Goal: Task Accomplishment & Management: Use online tool/utility

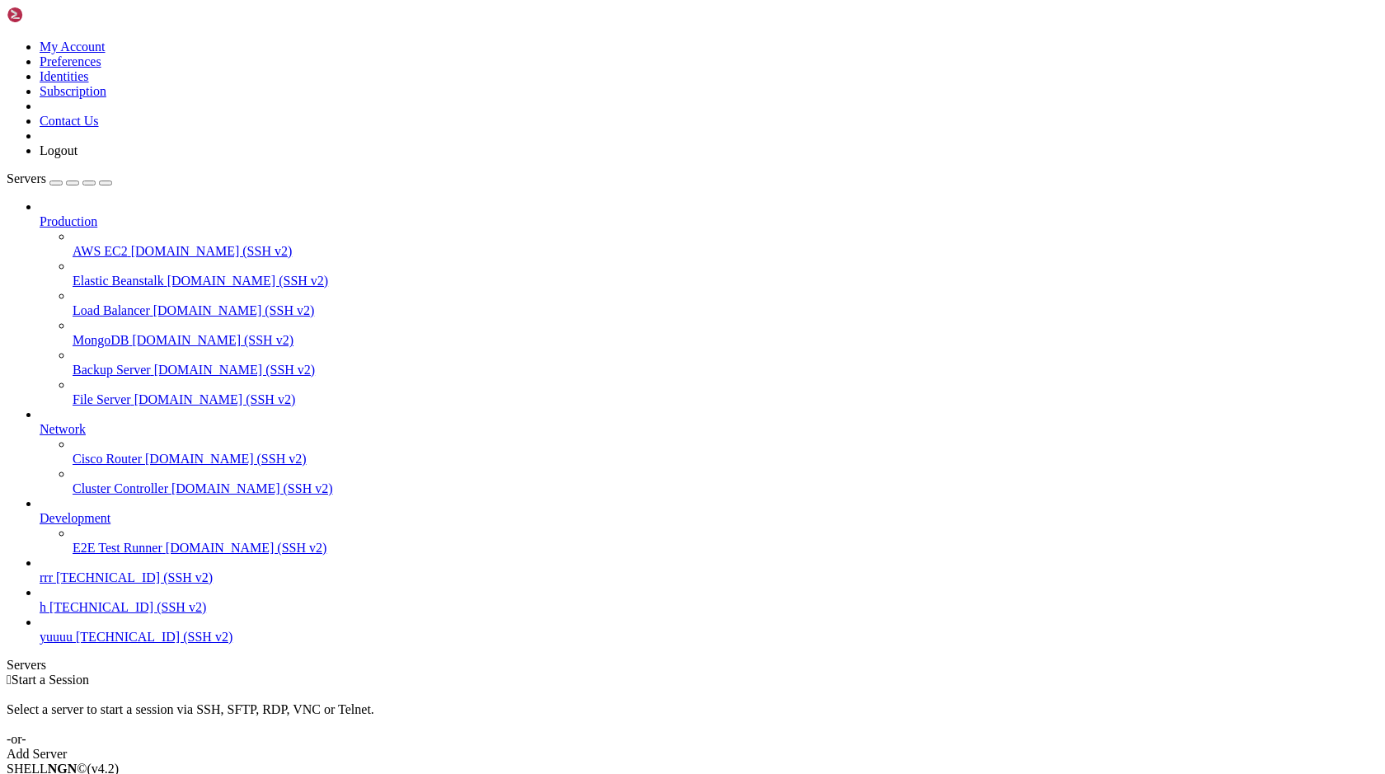
click at [73, 644] on span "yuuuu" at bounding box center [56, 637] width 33 height 14
click at [46, 614] on span "h" at bounding box center [43, 607] width 7 height 14
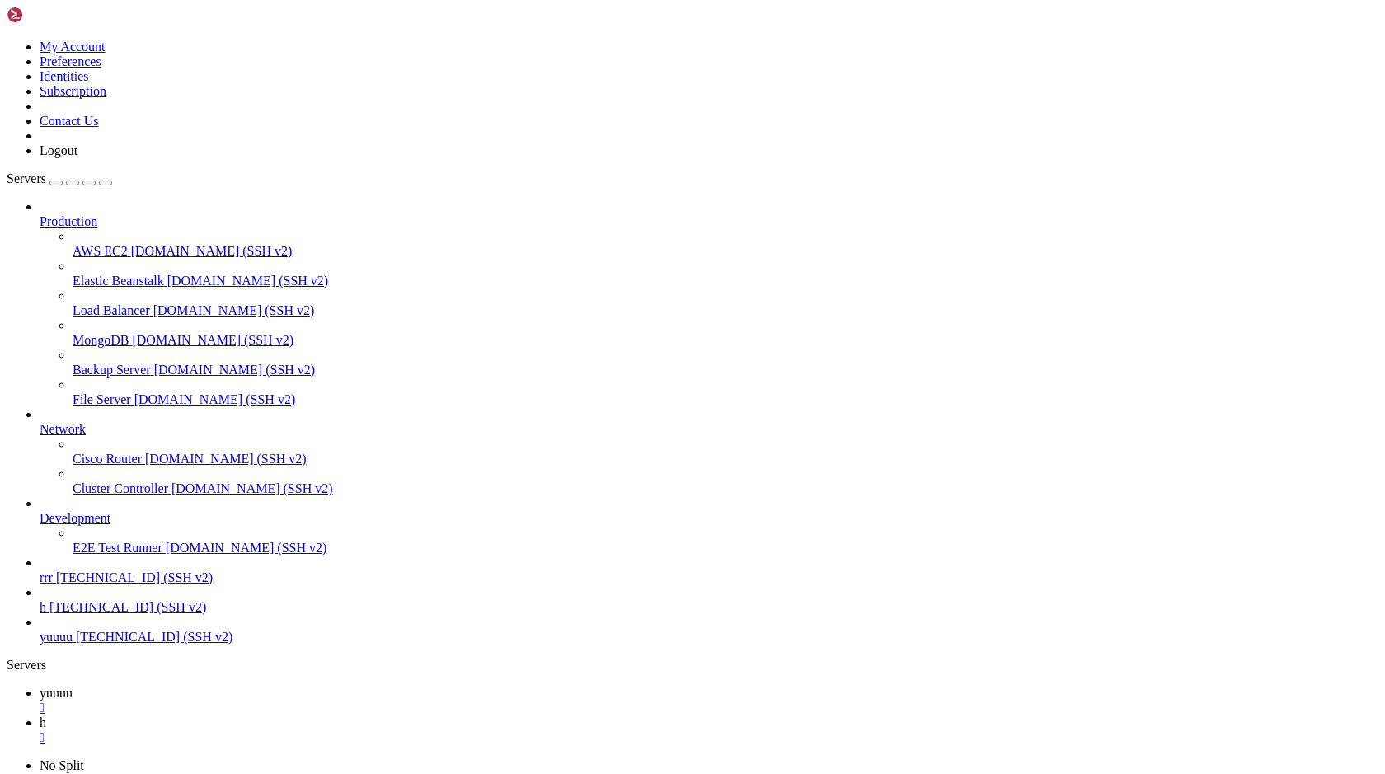
scroll to position [0, 0]
click at [349, 730] on div "" at bounding box center [709, 737] width 1339 height 15
click at [142, 644] on span "[TECHNICAL_ID] (SSH v2)" at bounding box center [154, 637] width 157 height 14
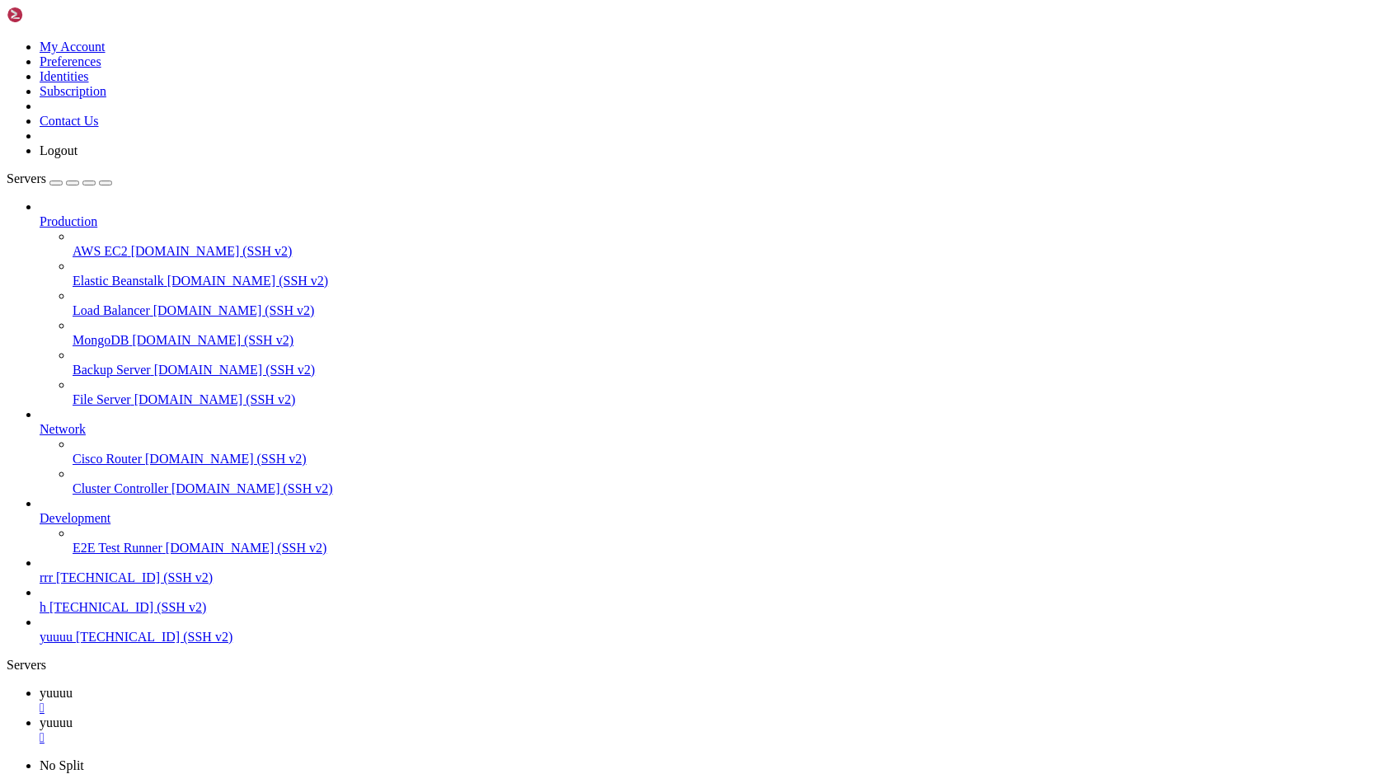
click at [251, 686] on link "yuuuu " at bounding box center [709, 701] width 1339 height 30
click at [378, 715] on link "yuuuu " at bounding box center [709, 730] width 1339 height 30
click at [373, 730] on div "" at bounding box center [709, 737] width 1339 height 15
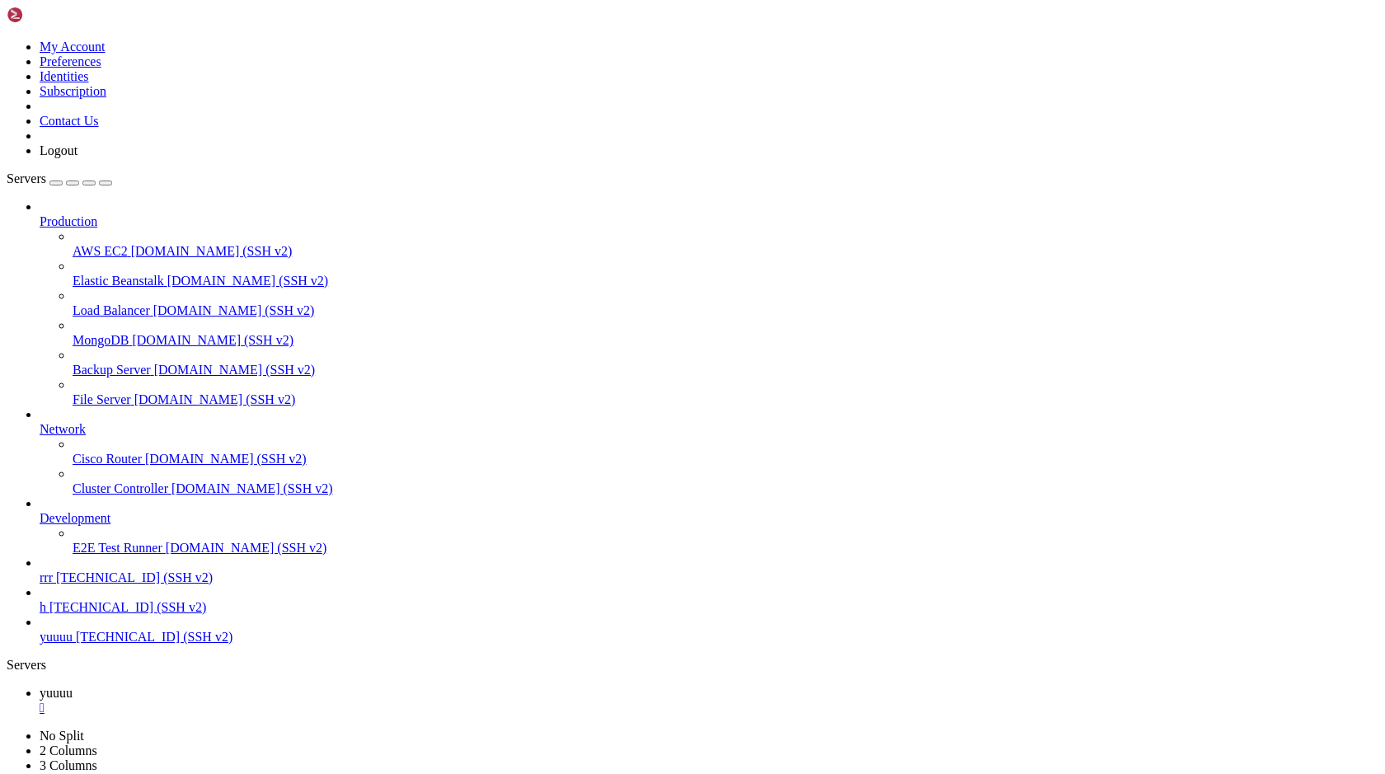
click at [125, 615] on link "h [TECHNICAL_ID] (SSH v2)" at bounding box center [709, 607] width 1339 height 15
click at [274, 686] on link "yuuuu " at bounding box center [709, 701] width 1339 height 30
click at [284, 701] on div "" at bounding box center [709, 708] width 1339 height 15
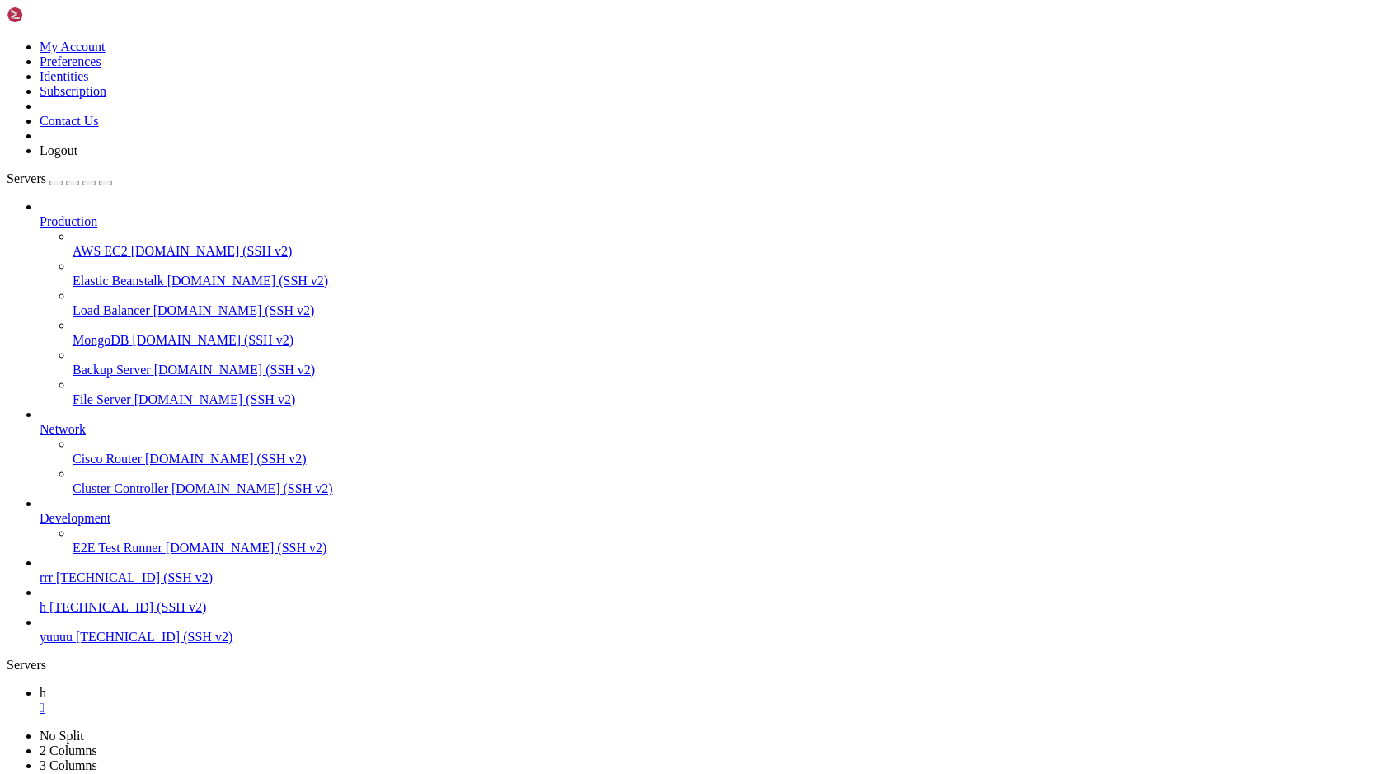
click at [73, 644] on span "yuuuu" at bounding box center [56, 637] width 33 height 14
click at [258, 701] on div "" at bounding box center [709, 708] width 1339 height 15
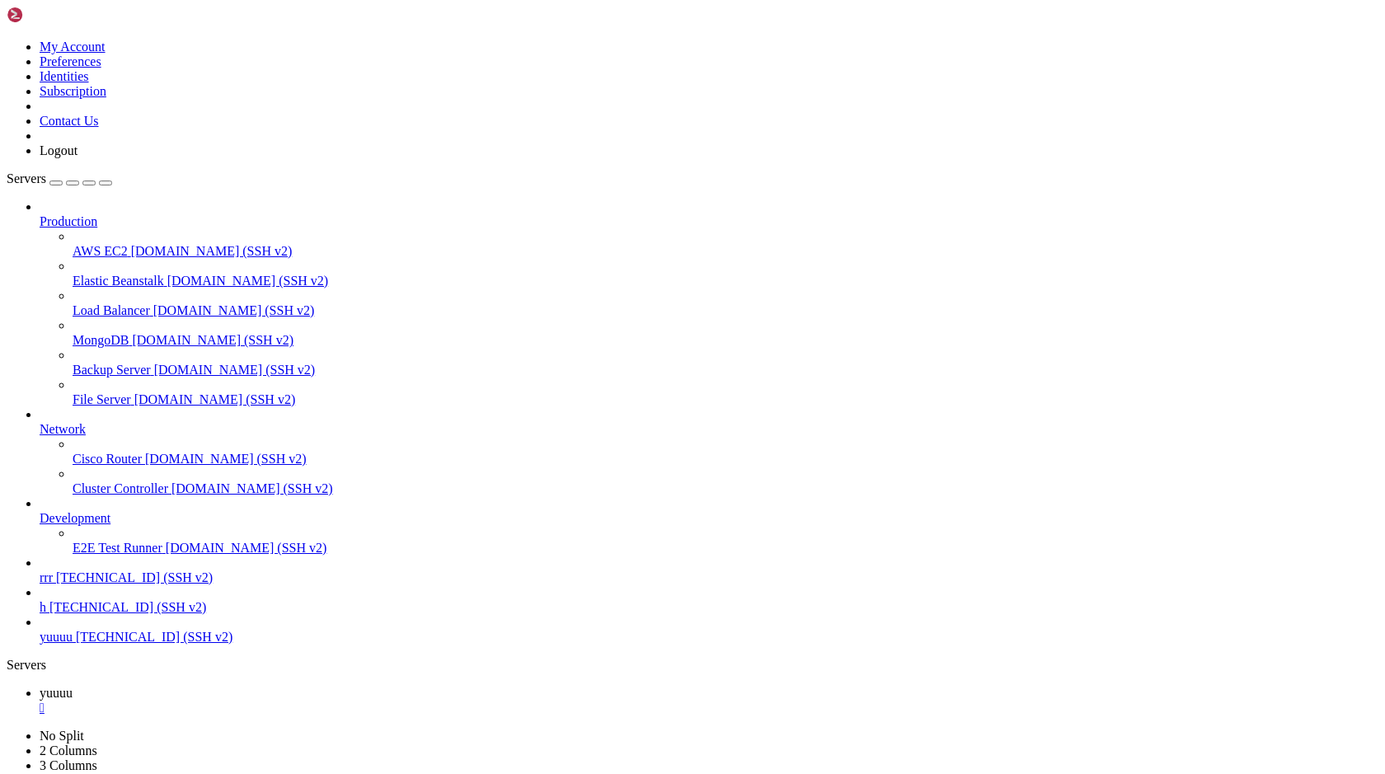
scroll to position [227, 0]
drag, startPoint x: 516, startPoint y: 1588, endPoint x: 509, endPoint y: 1459, distance: 129.6
drag, startPoint x: 397, startPoint y: 1527, endPoint x: 507, endPoint y: 1299, distance: 253.3
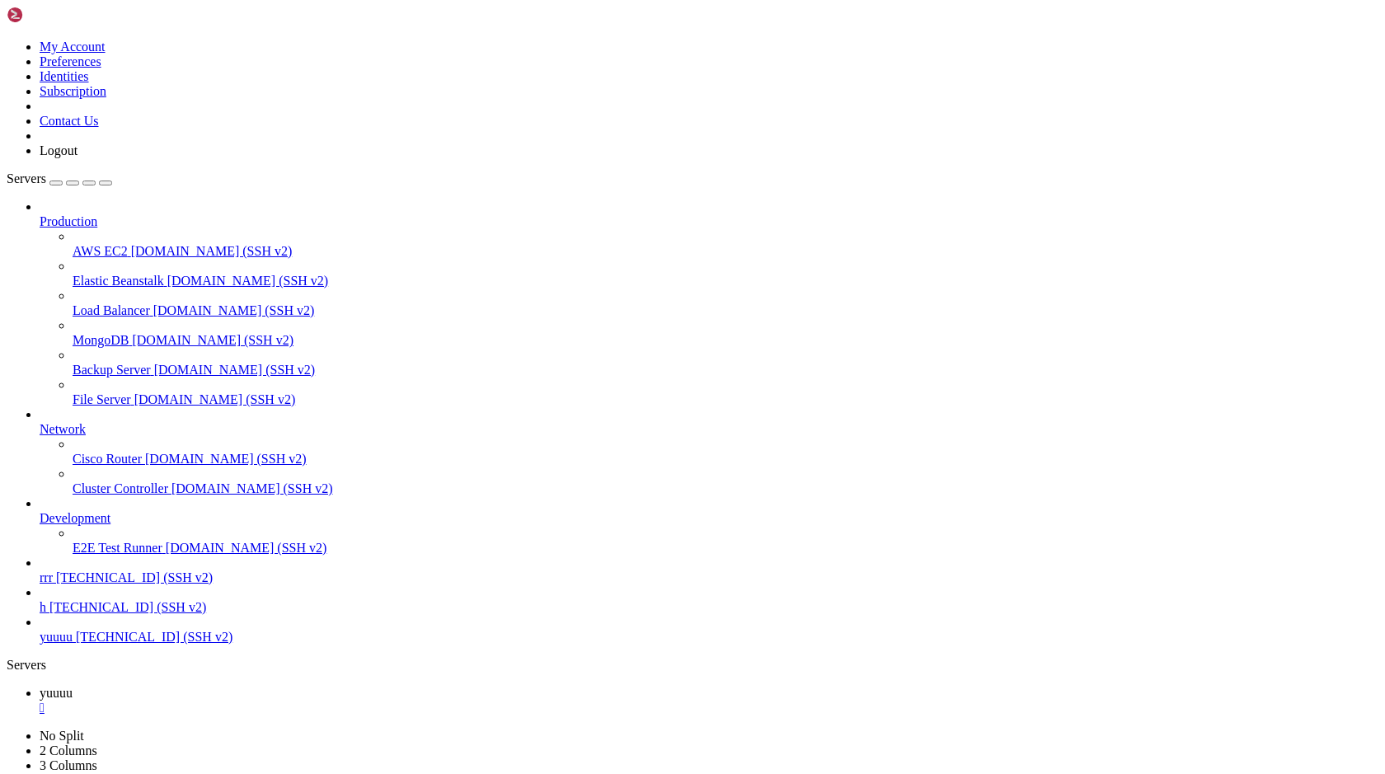
drag, startPoint x: 261, startPoint y: 1550, endPoint x: 143, endPoint y: 1479, distance: 137.5
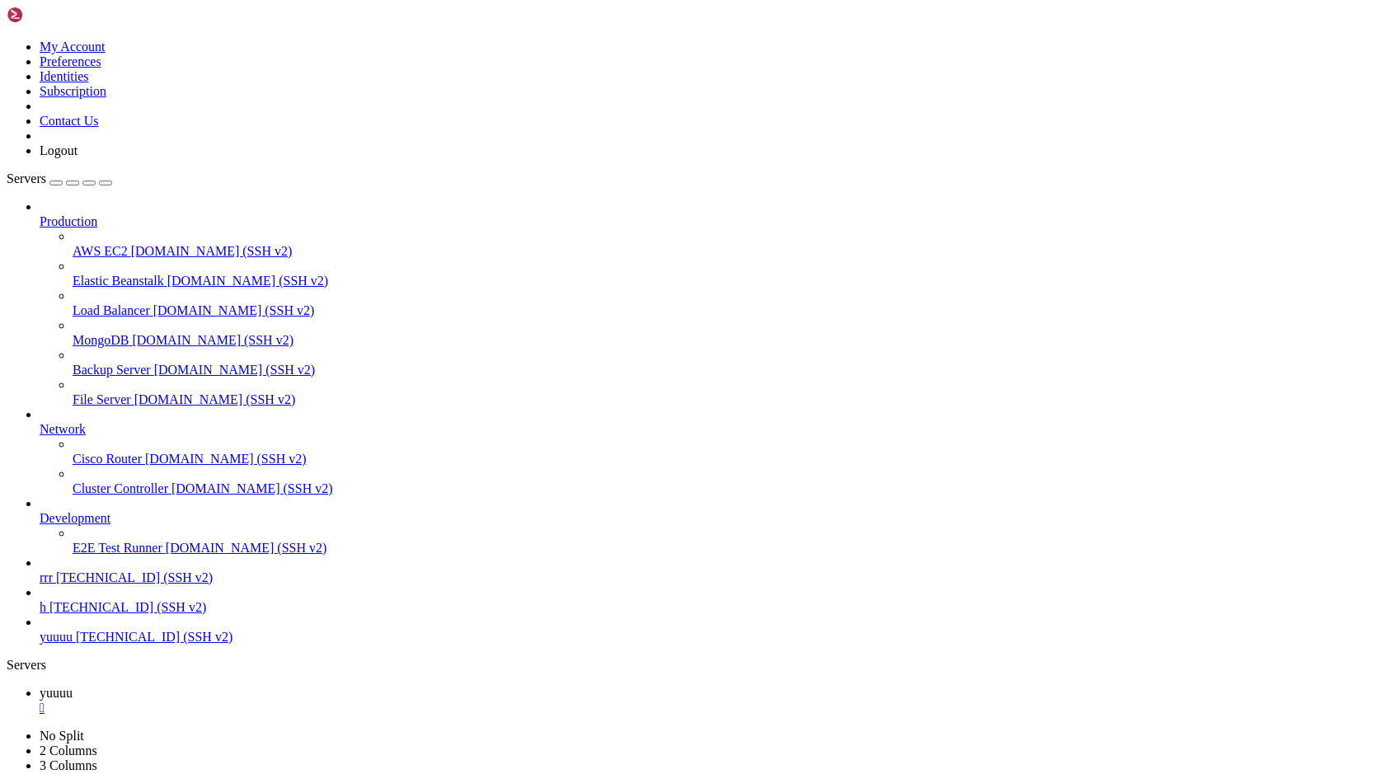
drag, startPoint x: 42, startPoint y: 1536, endPoint x: 974, endPoint y: 1542, distance: 932.2
drag, startPoint x: 96, startPoint y: 1597, endPoint x: 1028, endPoint y: 1554, distance: 932.4
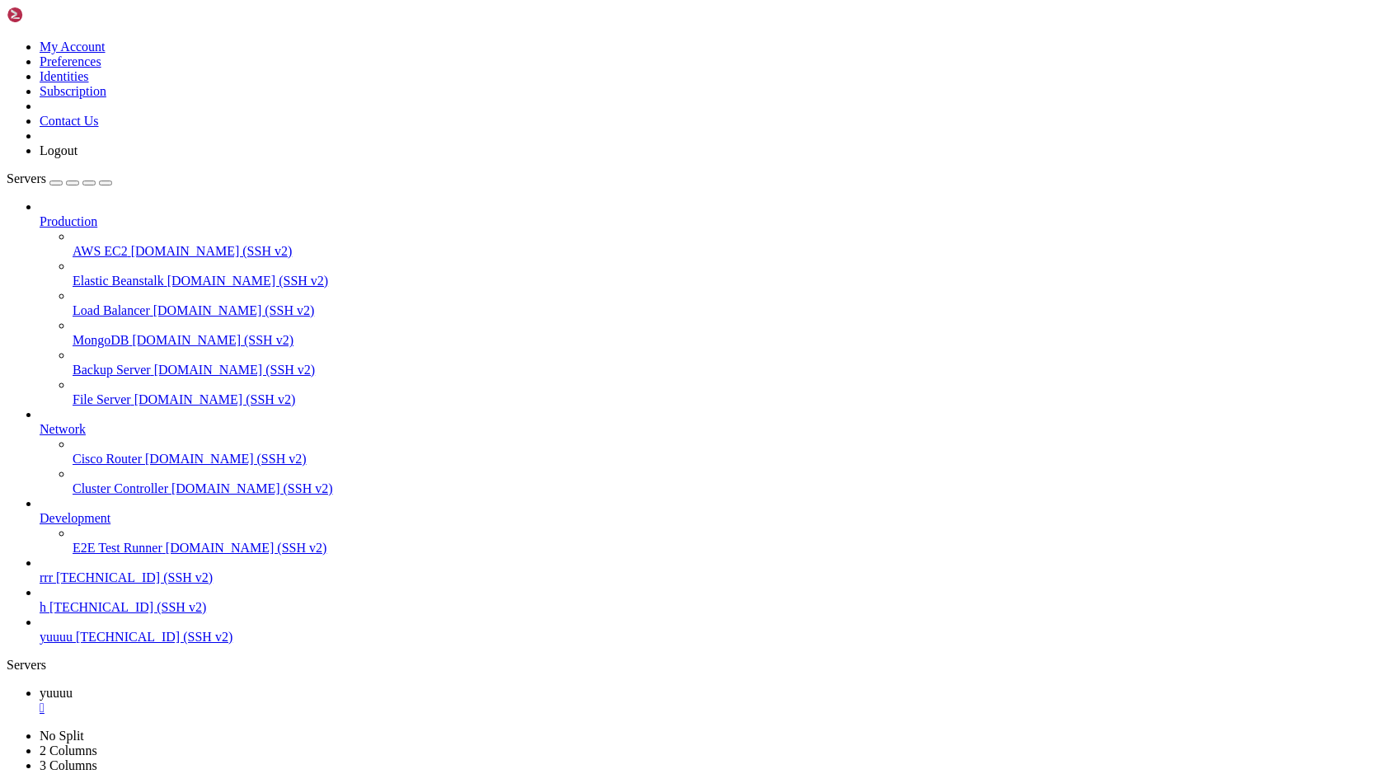
drag, startPoint x: 523, startPoint y: 1487, endPoint x: 439, endPoint y: 1346, distance: 164.1
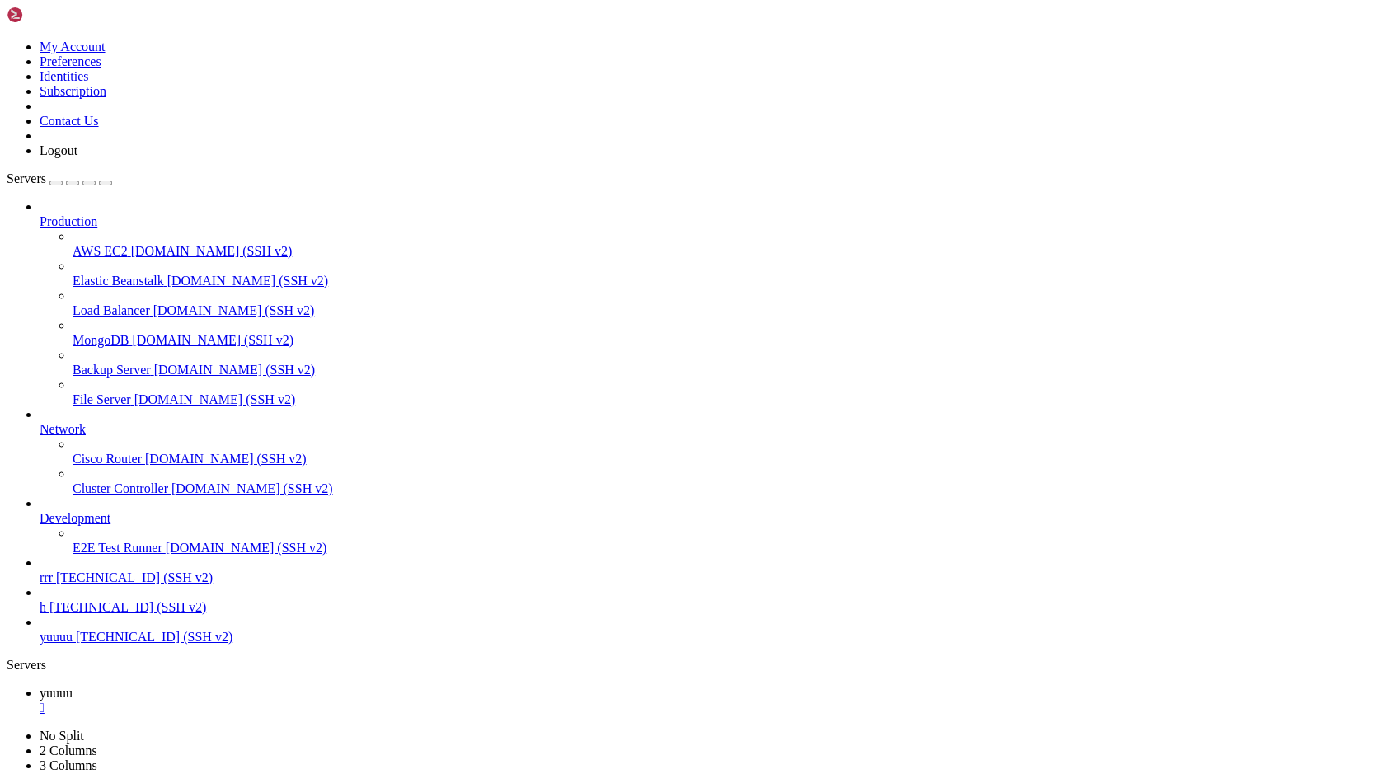
scroll to position [40853, 0]
click at [126, 615] on link "h [TECHNICAL_ID] (SSH v2)" at bounding box center [709, 607] width 1339 height 15
click at [282, 701] on div "" at bounding box center [709, 708] width 1339 height 15
click at [80, 614] on span "[TECHNICAL_ID] (SSH v2)" at bounding box center [127, 607] width 157 height 14
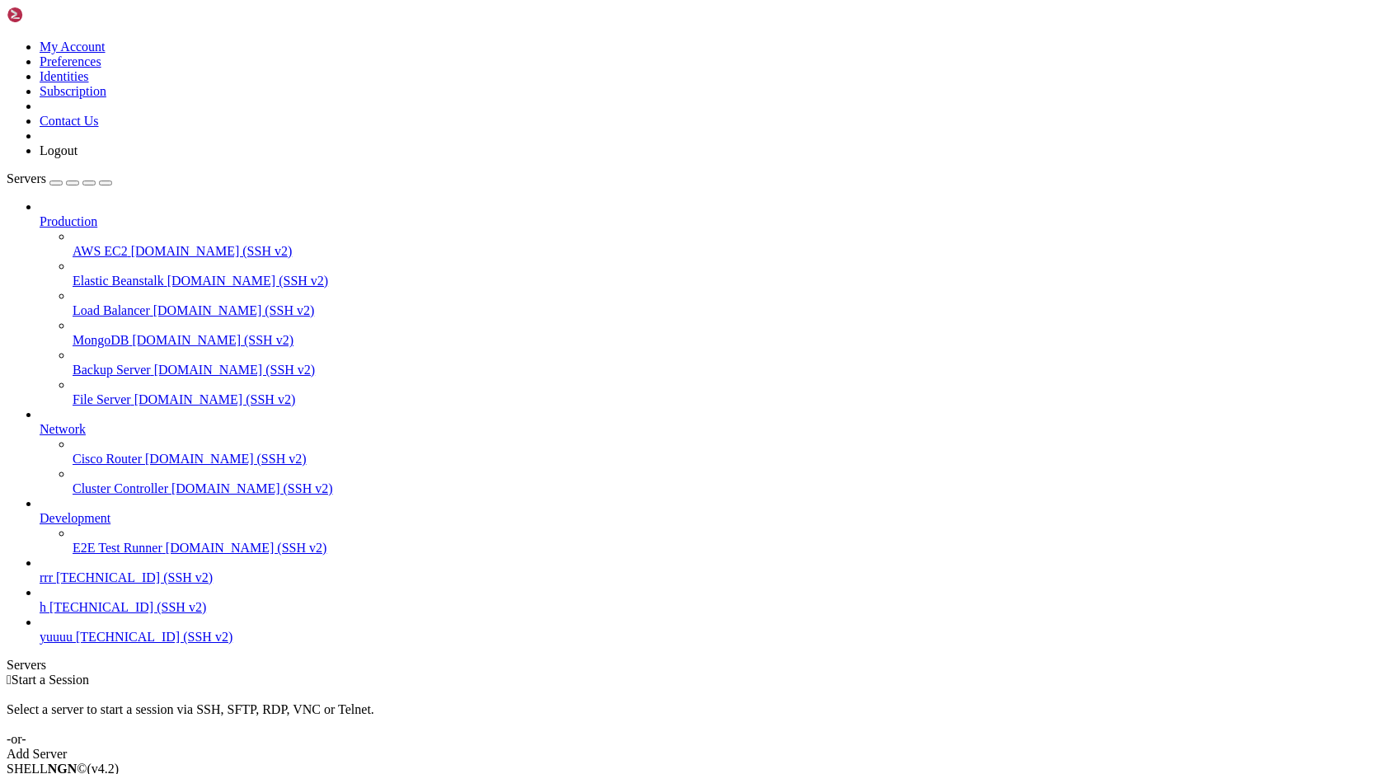
click at [80, 614] on span "[TECHNICAL_ID] (SSH v2)" at bounding box center [127, 607] width 157 height 14
drag, startPoint x: 209, startPoint y: 1239, endPoint x: 209, endPoint y: 1184, distance: 54.4
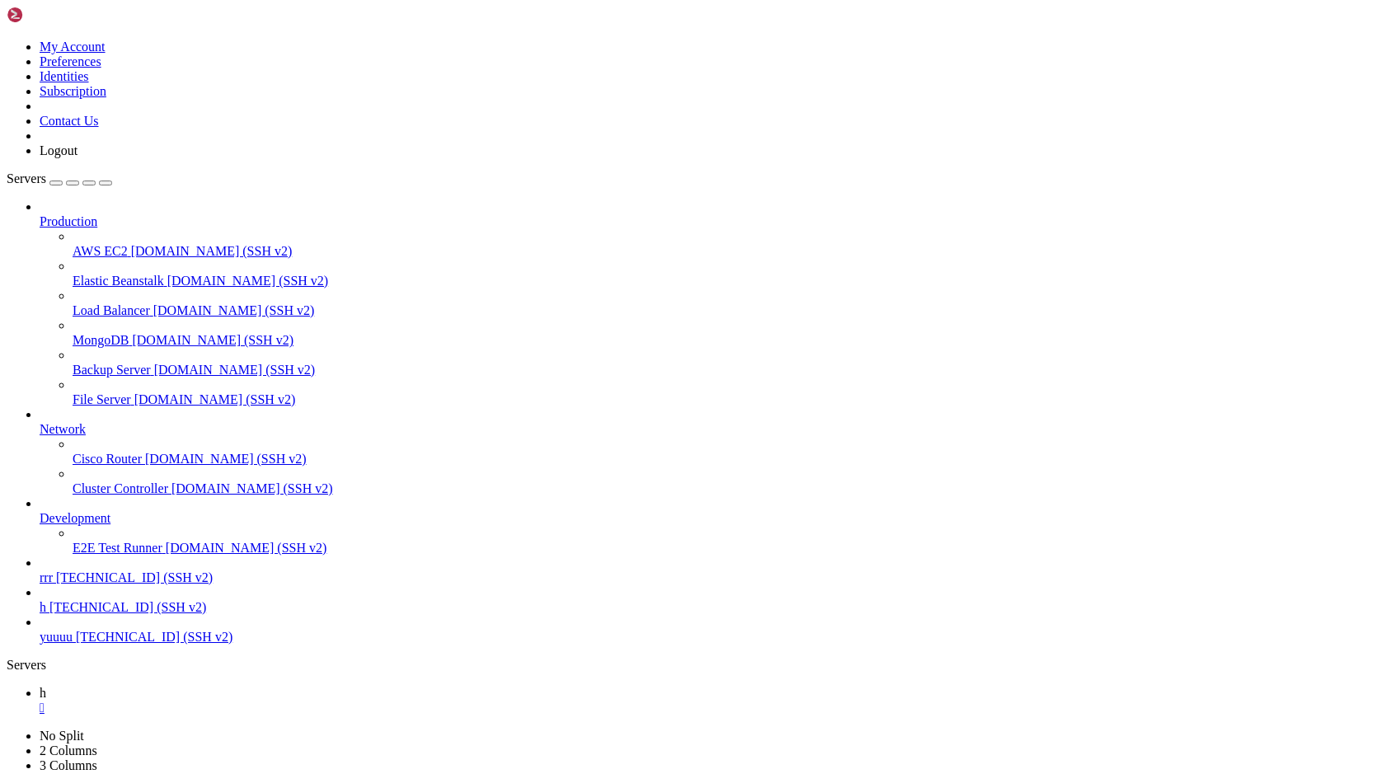
drag, startPoint x: 270, startPoint y: 1437, endPoint x: 745, endPoint y: 1354, distance: 482.8
drag, startPoint x: 18, startPoint y: 1562, endPoint x: 832, endPoint y: 1548, distance: 813.6
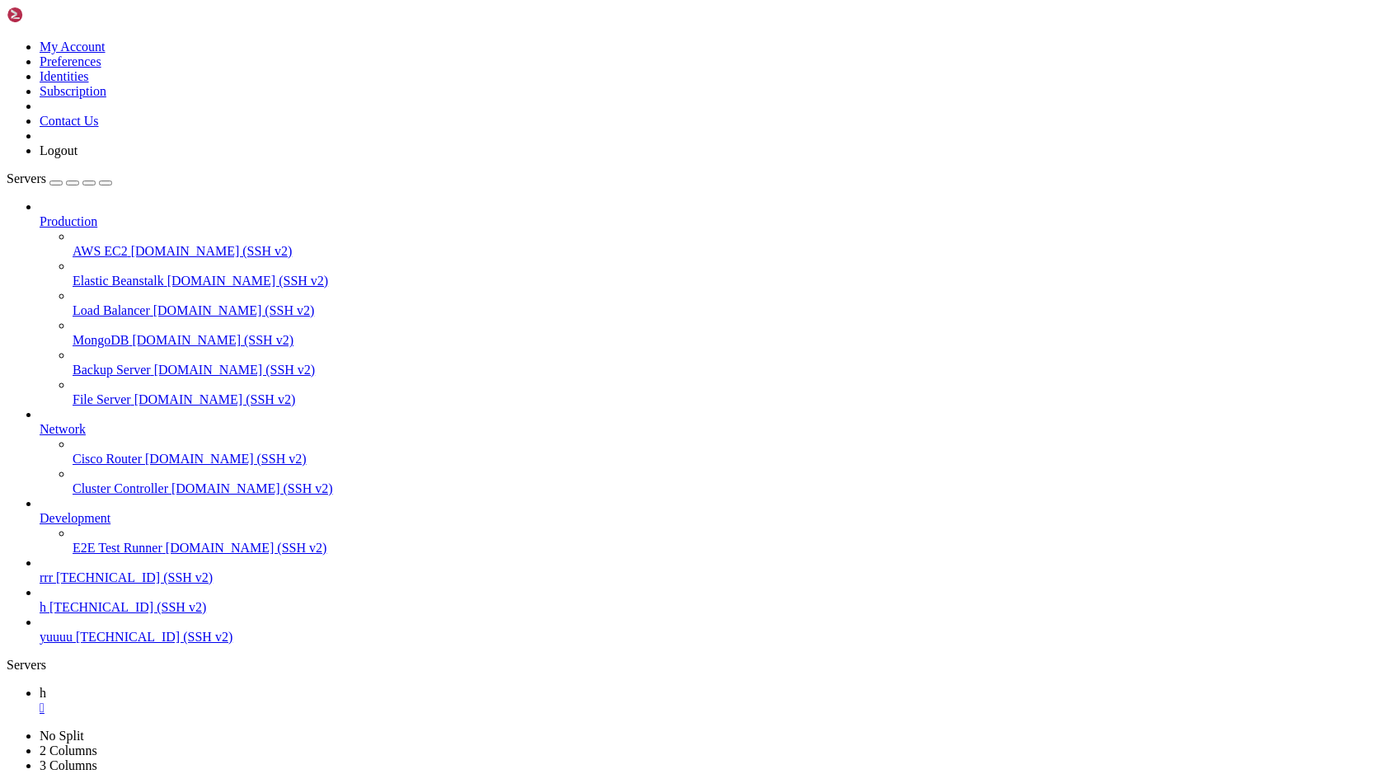
drag, startPoint x: 627, startPoint y: 1369, endPoint x: 630, endPoint y: 1377, distance: 8.6
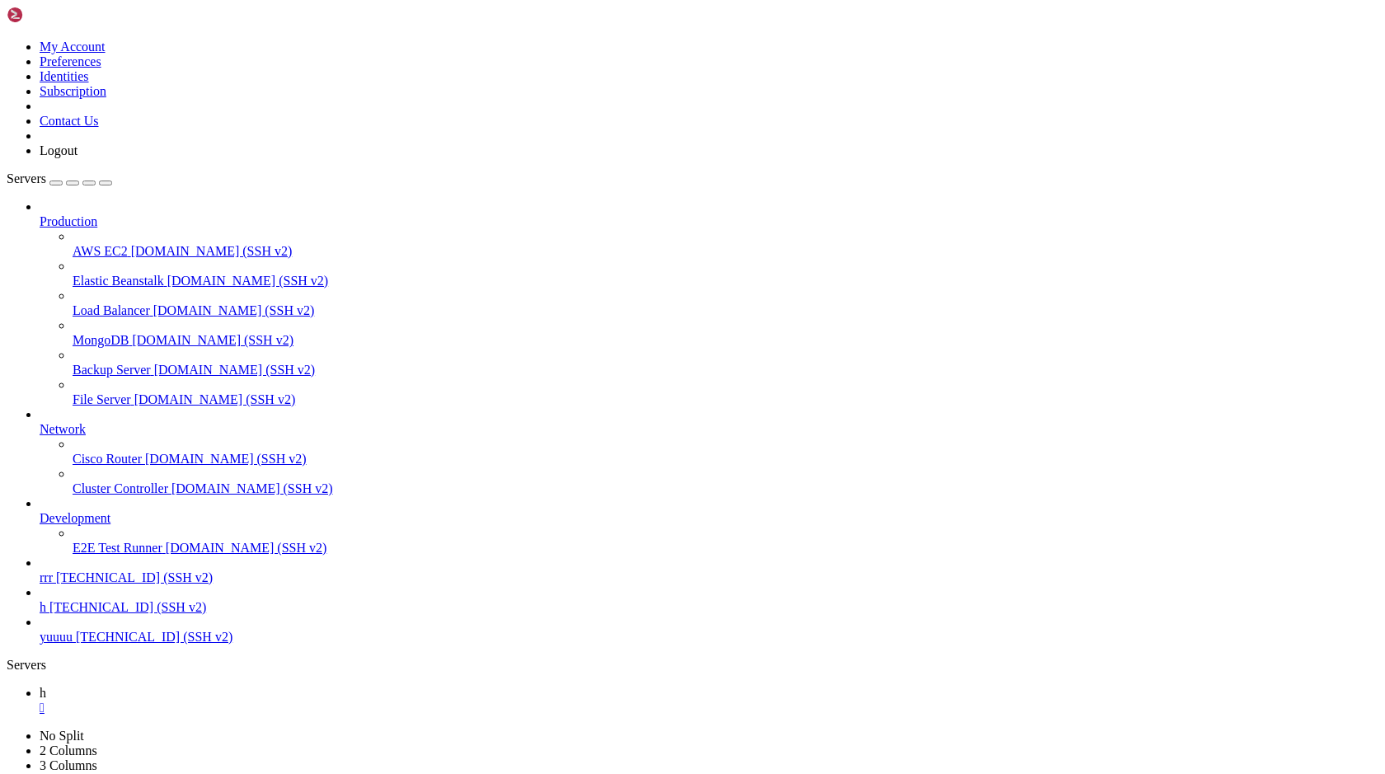
drag, startPoint x: 630, startPoint y: 1377, endPoint x: 601, endPoint y: 1352, distance: 38.5
drag, startPoint x: 671, startPoint y: 1467, endPoint x: 492, endPoint y: 1421, distance: 184.7
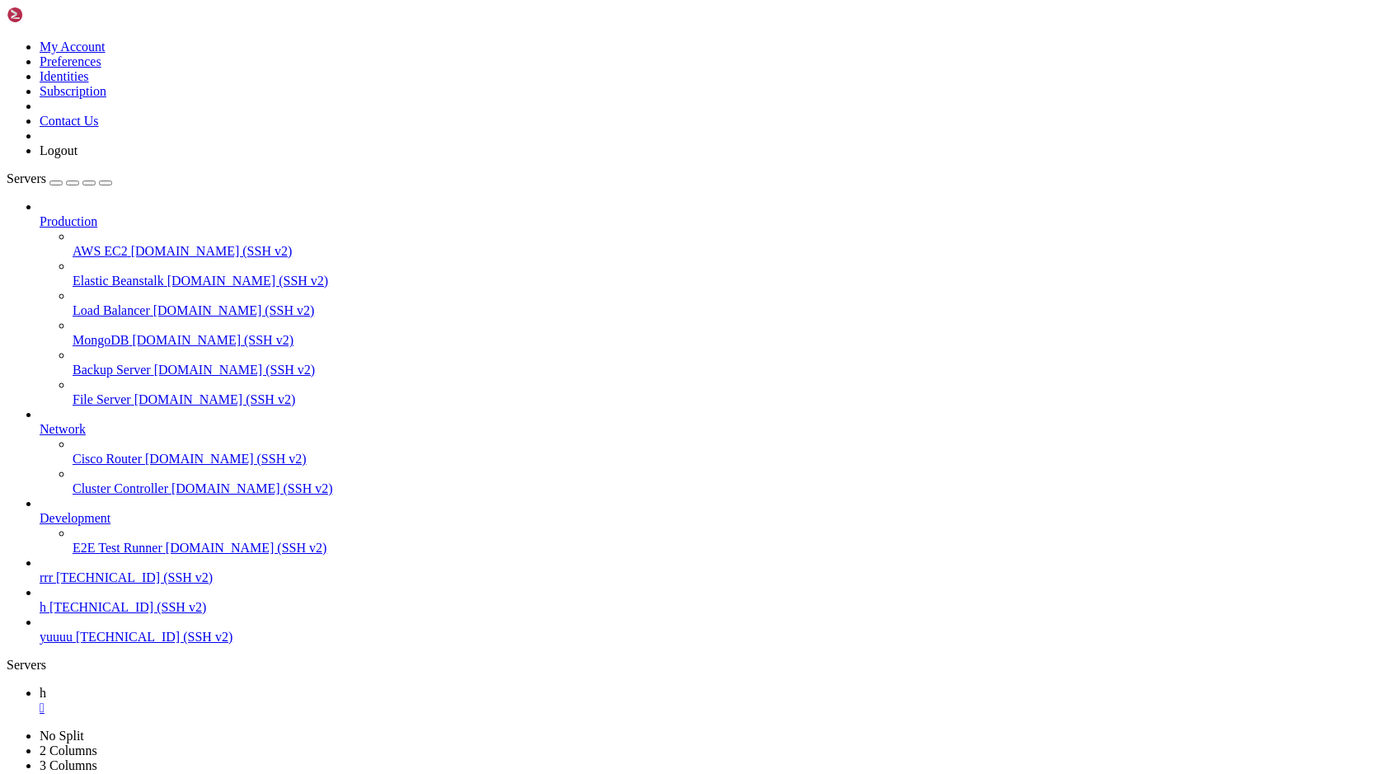
drag, startPoint x: 237, startPoint y: 1271, endPoint x: 335, endPoint y: 1231, distance: 106.1
drag, startPoint x: 558, startPoint y: 1545, endPoint x: 523, endPoint y: 1498, distance: 58.2
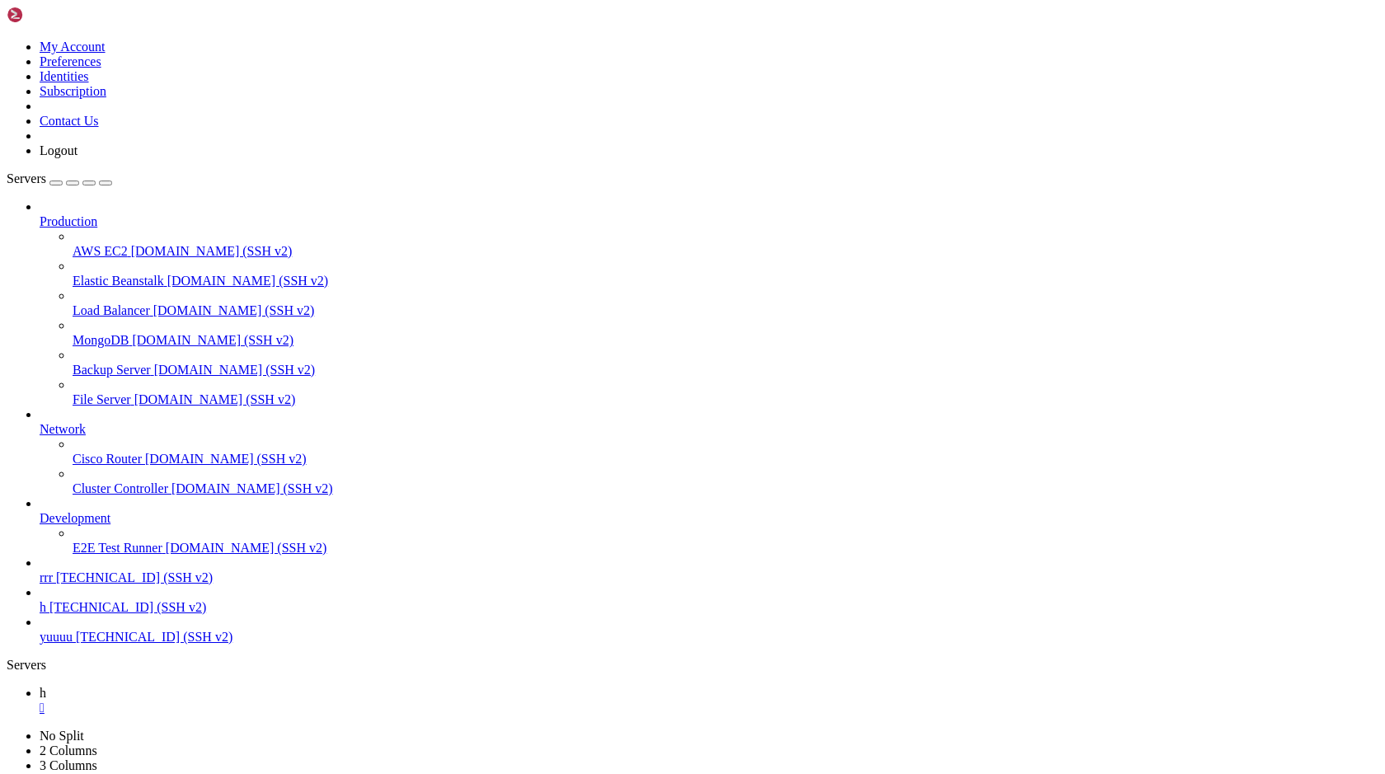
drag, startPoint x: 78, startPoint y: 1233, endPoint x: 652, endPoint y: 1213, distance: 574.0
drag, startPoint x: 45, startPoint y: 1306, endPoint x: 200, endPoint y: 1184, distance: 197.4
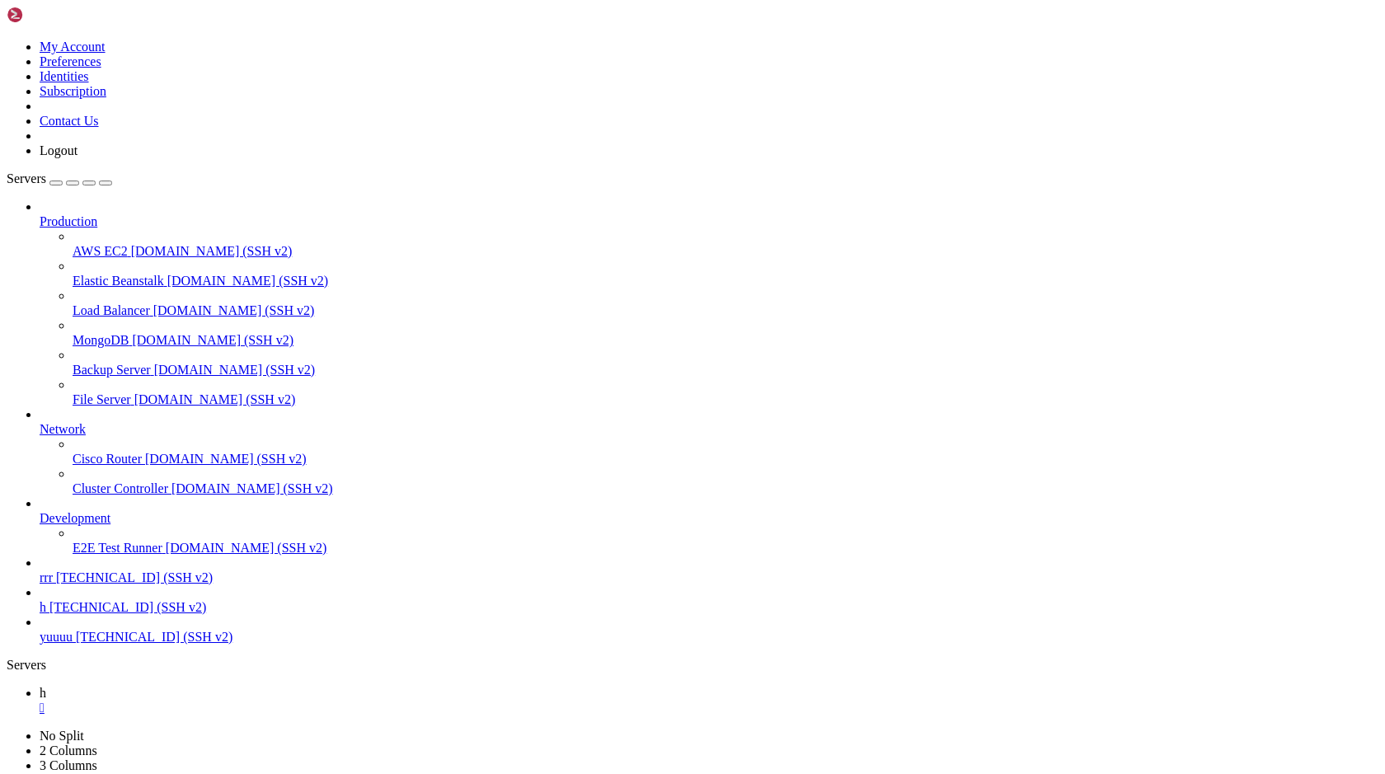
scroll to position [48872, 0]
drag, startPoint x: 790, startPoint y: 1498, endPoint x: 778, endPoint y: 1501, distance: 11.8
drag, startPoint x: 778, startPoint y: 1501, endPoint x: 666, endPoint y: 1400, distance: 150.6
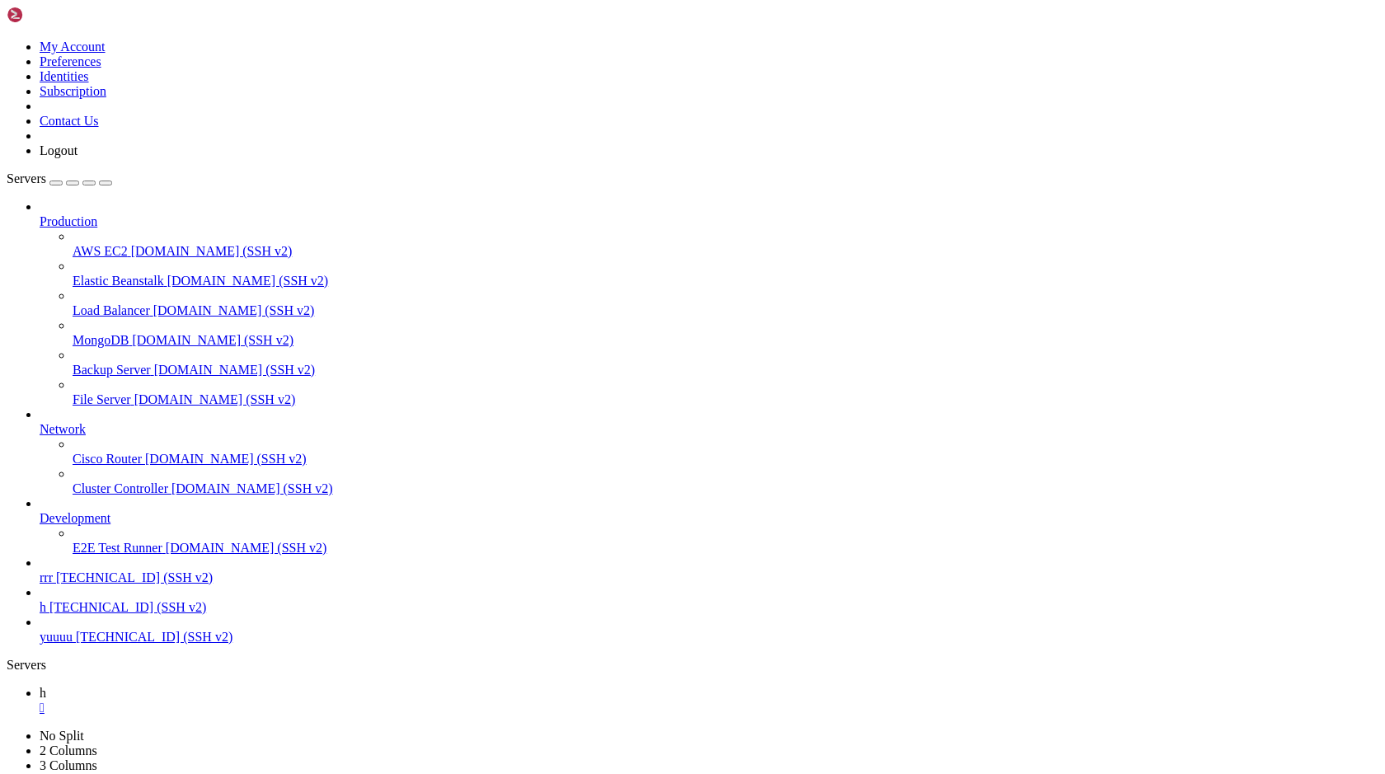
drag, startPoint x: 570, startPoint y: 1559, endPoint x: 425, endPoint y: 1568, distance: 144.5
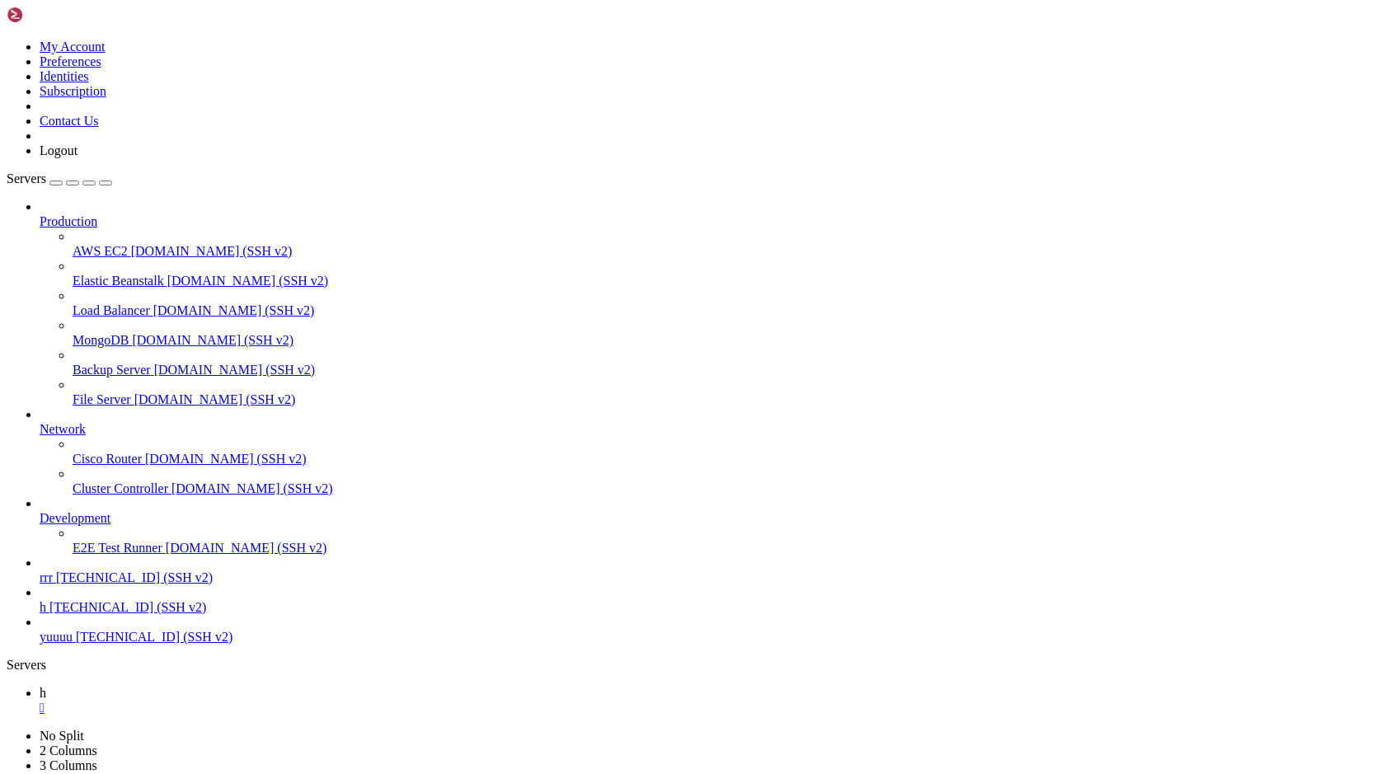
click at [254, 701] on div "" at bounding box center [709, 708] width 1339 height 15
click at [73, 644] on span "yuuuu" at bounding box center [56, 637] width 33 height 14
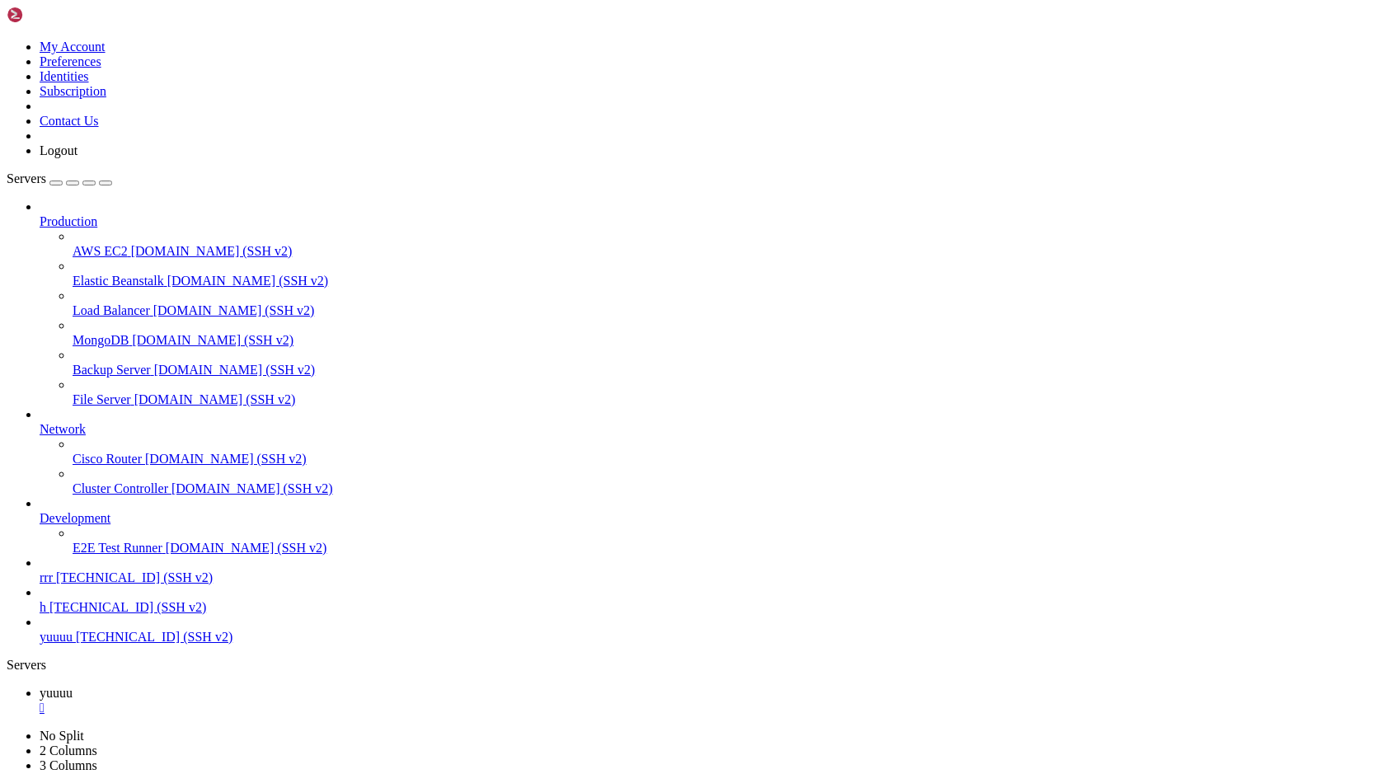
scroll to position [34673, 0]
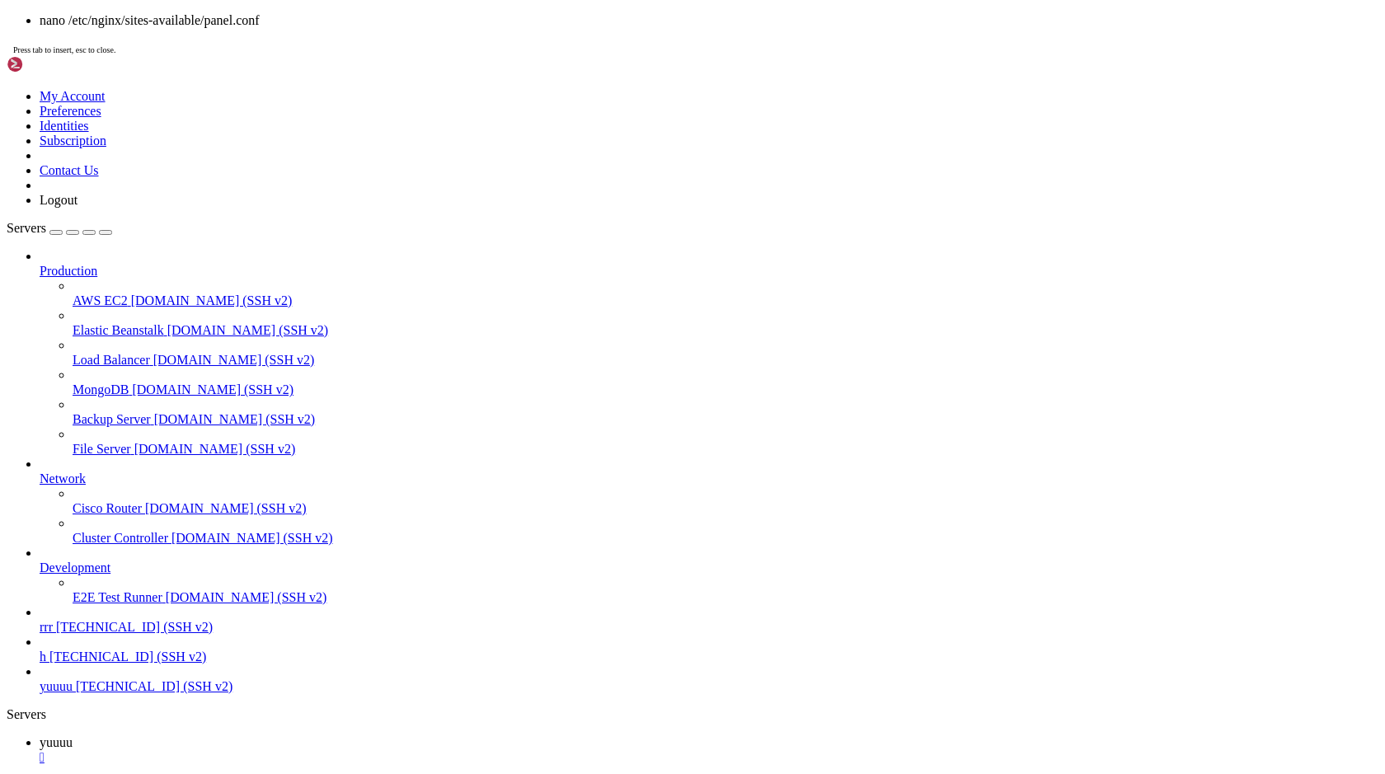
drag, startPoint x: 287, startPoint y: 1554, endPoint x: 148, endPoint y: 1517, distance: 143.4
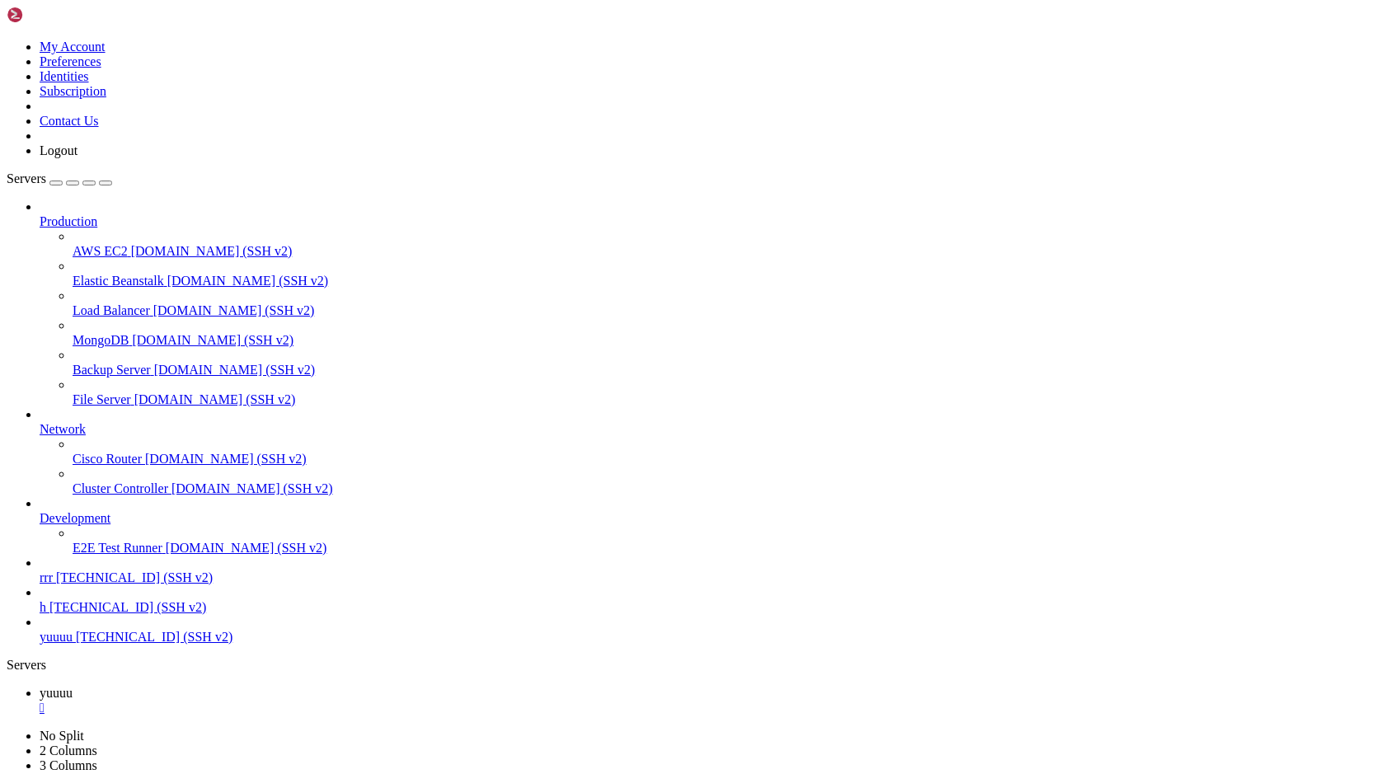
drag, startPoint x: 264, startPoint y: 1467, endPoint x: 214, endPoint y: 1360, distance: 118.0
drag, startPoint x: 50, startPoint y: 1150, endPoint x: 542, endPoint y: 1637, distance: 691.8
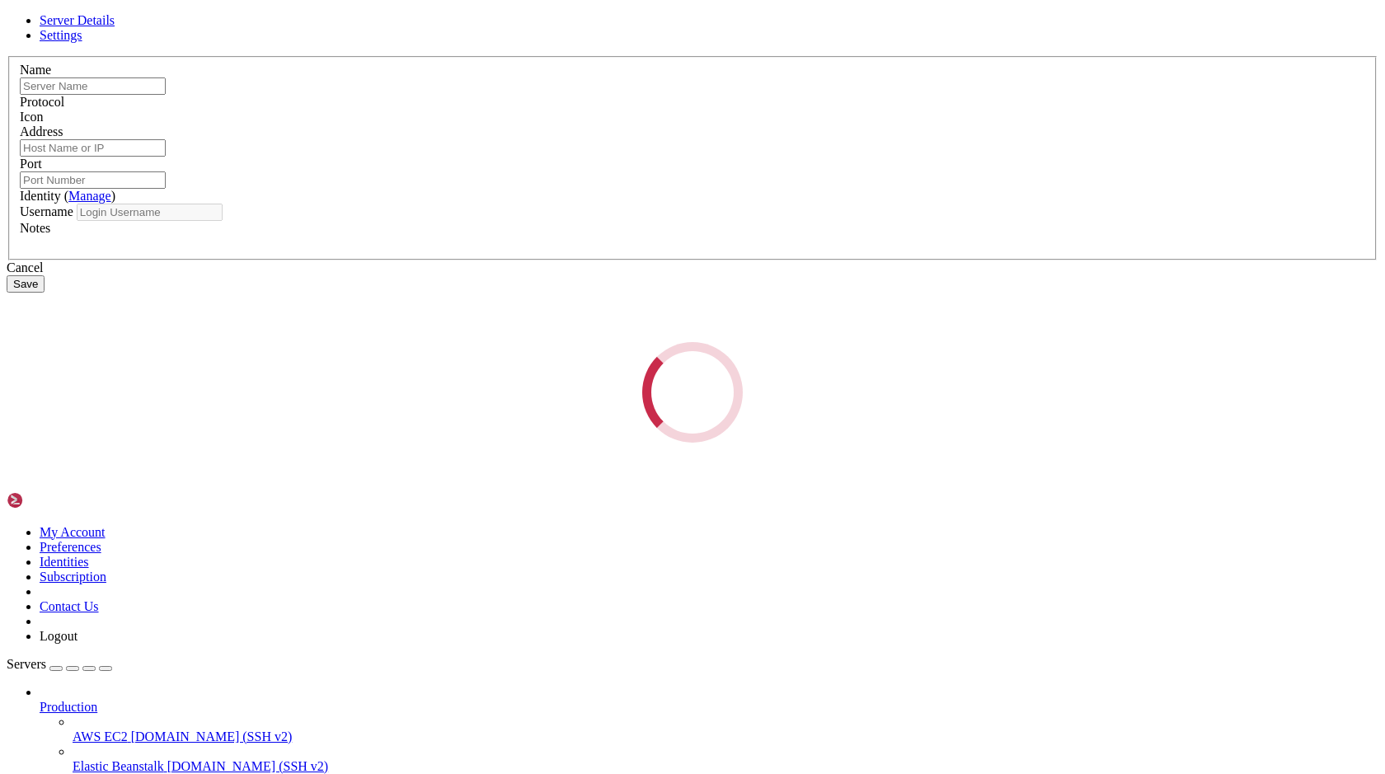
type input "h"
type input "[TECHNICAL_ID]"
type input "22"
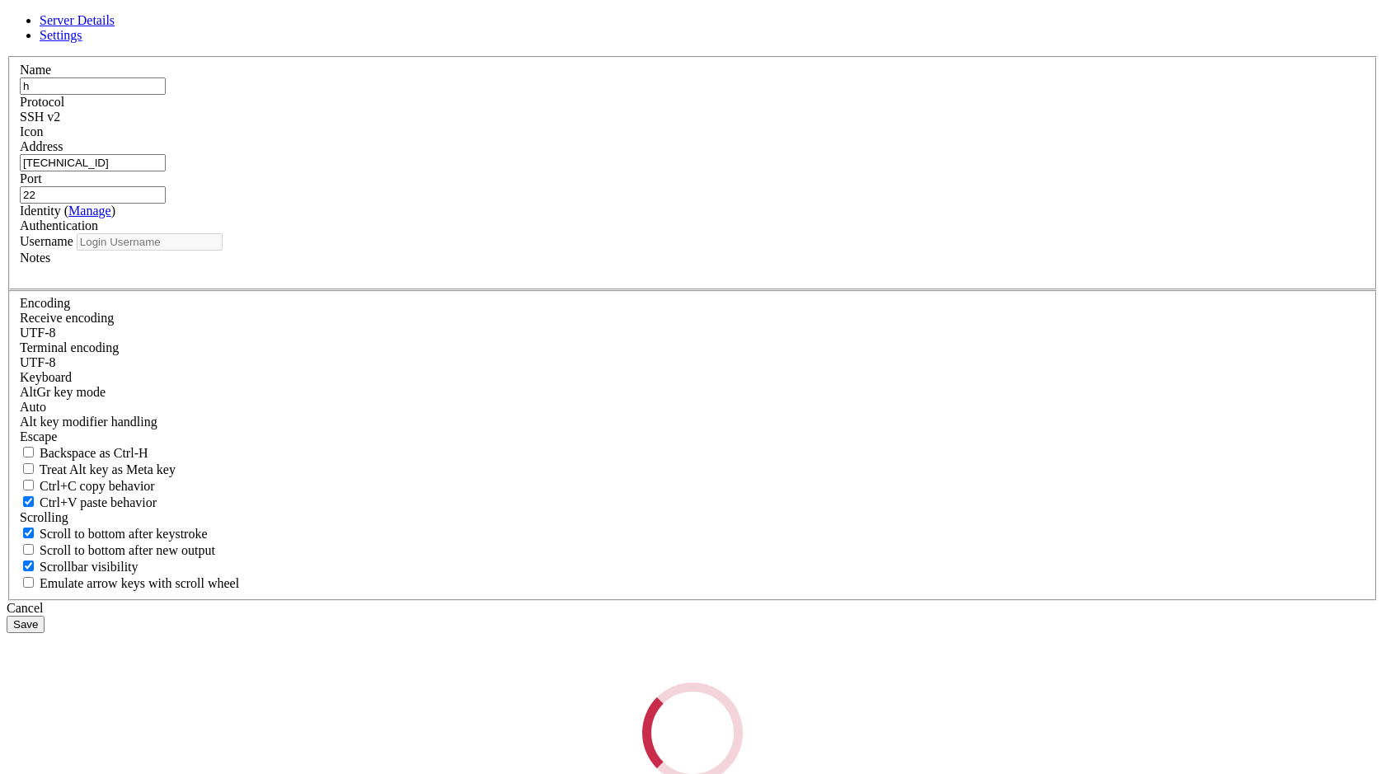
type input "root"
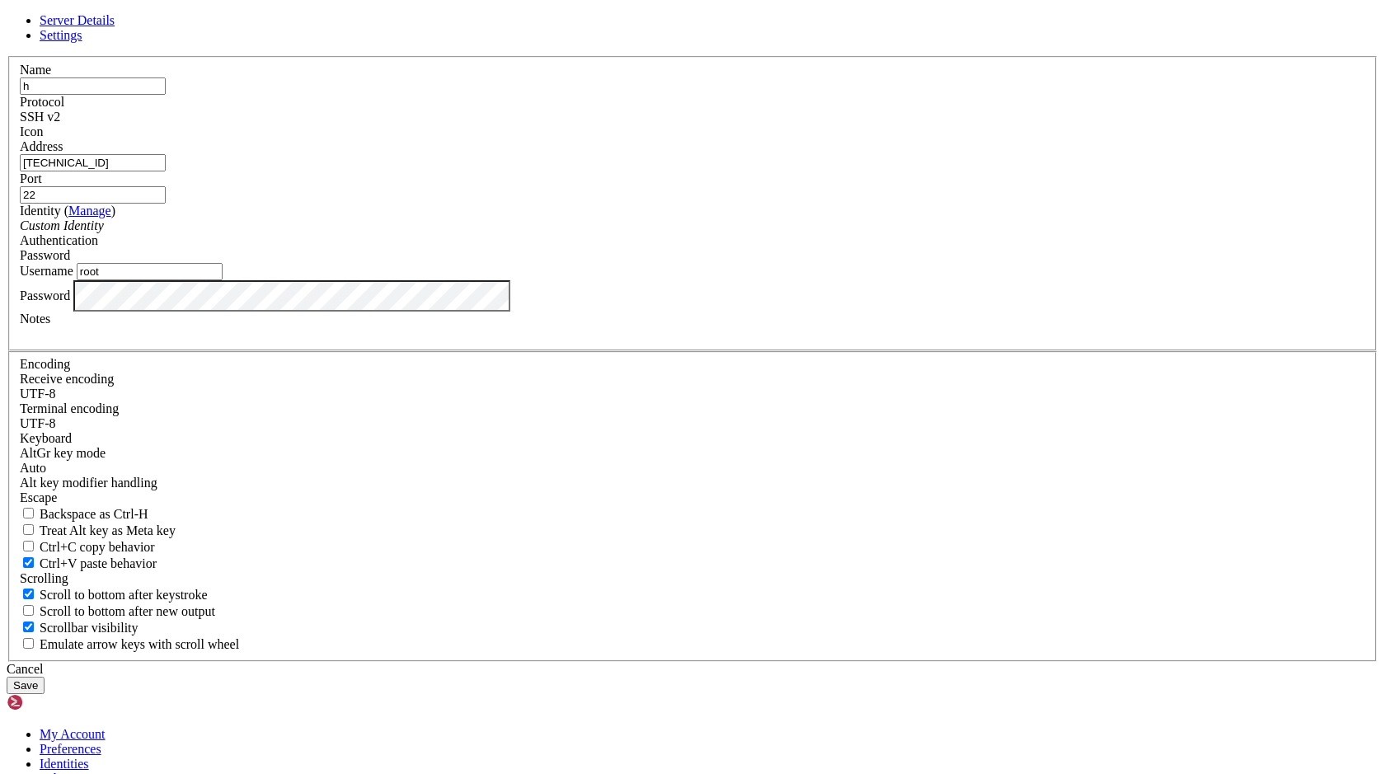
drag, startPoint x: 582, startPoint y: 296, endPoint x: 464, endPoint y: 304, distance: 118.2
click at [464, 171] on div "Address 137.175.89.57" at bounding box center [692, 155] width 1345 height 32
paste input "65"
type input "137.175.89.65"
click at [349, 476] on div "Server Details Settings Name h Protocol SSH v2 Icon" at bounding box center [693, 353] width 1372 height 681
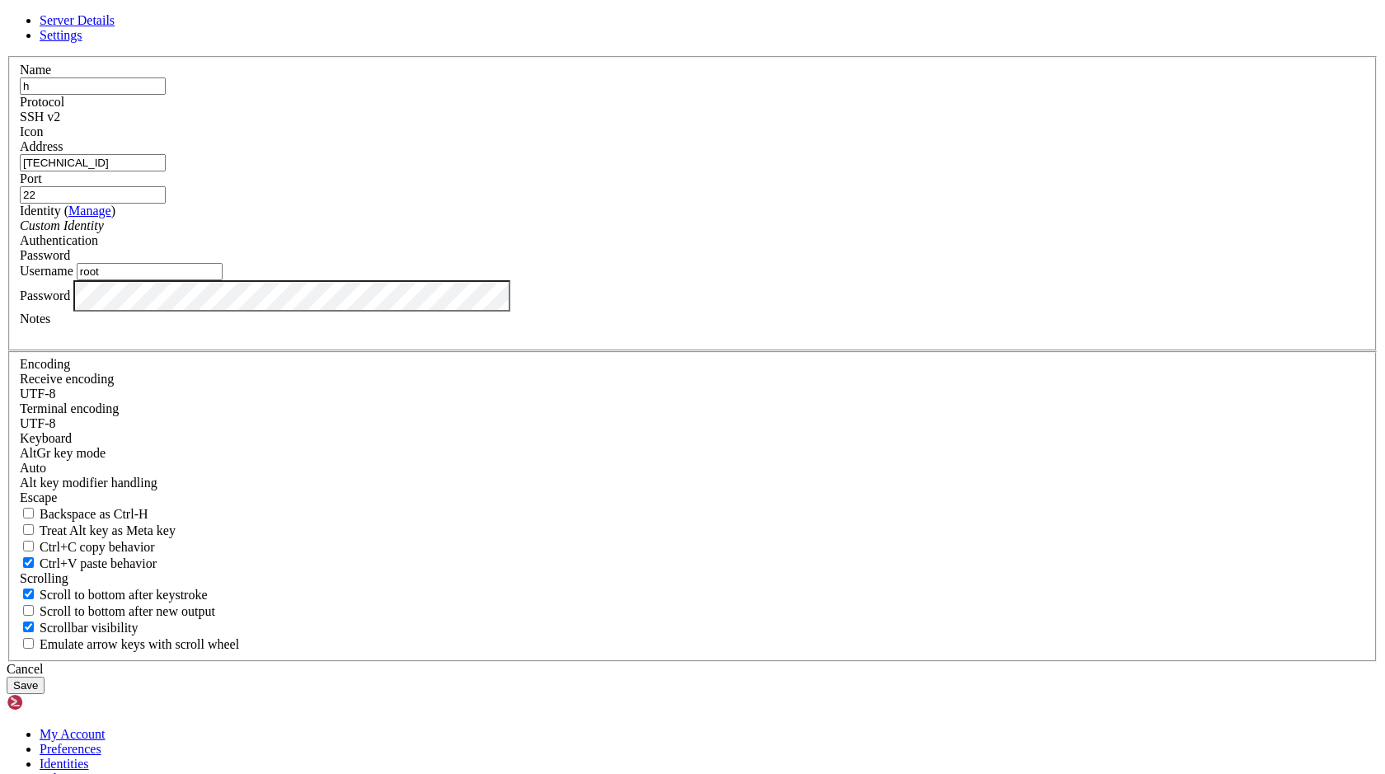
click at [45, 677] on button "Save" at bounding box center [26, 685] width 38 height 17
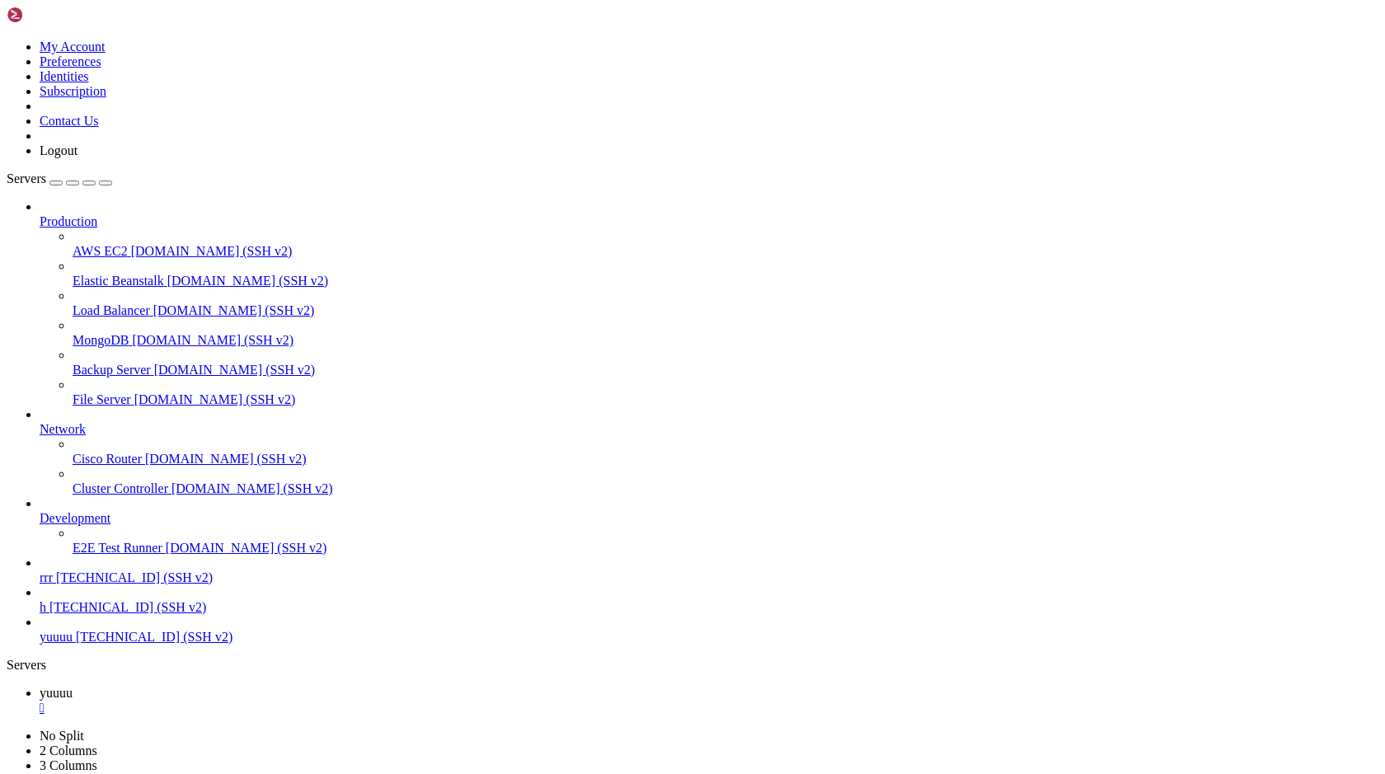
click at [46, 614] on span "h" at bounding box center [43, 607] width 7 height 14
click at [283, 701] on div "" at bounding box center [709, 708] width 1339 height 15
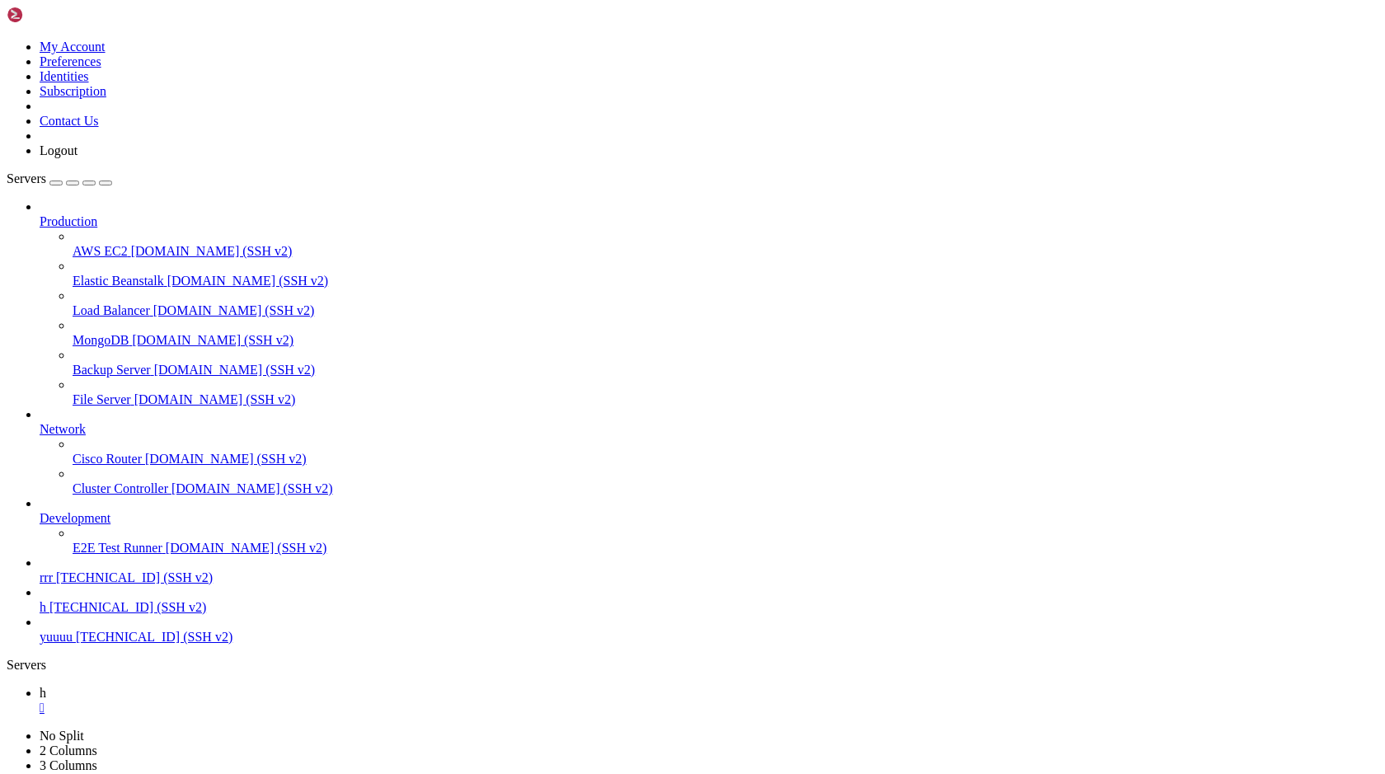
drag, startPoint x: 272, startPoint y: 991, endPoint x: 350, endPoint y: 1097, distance: 132.0
click at [106, 645] on link "yuuuu [TECHNICAL_ID] (SSH v2)" at bounding box center [709, 637] width 1339 height 15
click at [254, 701] on div "" at bounding box center [709, 708] width 1339 height 15
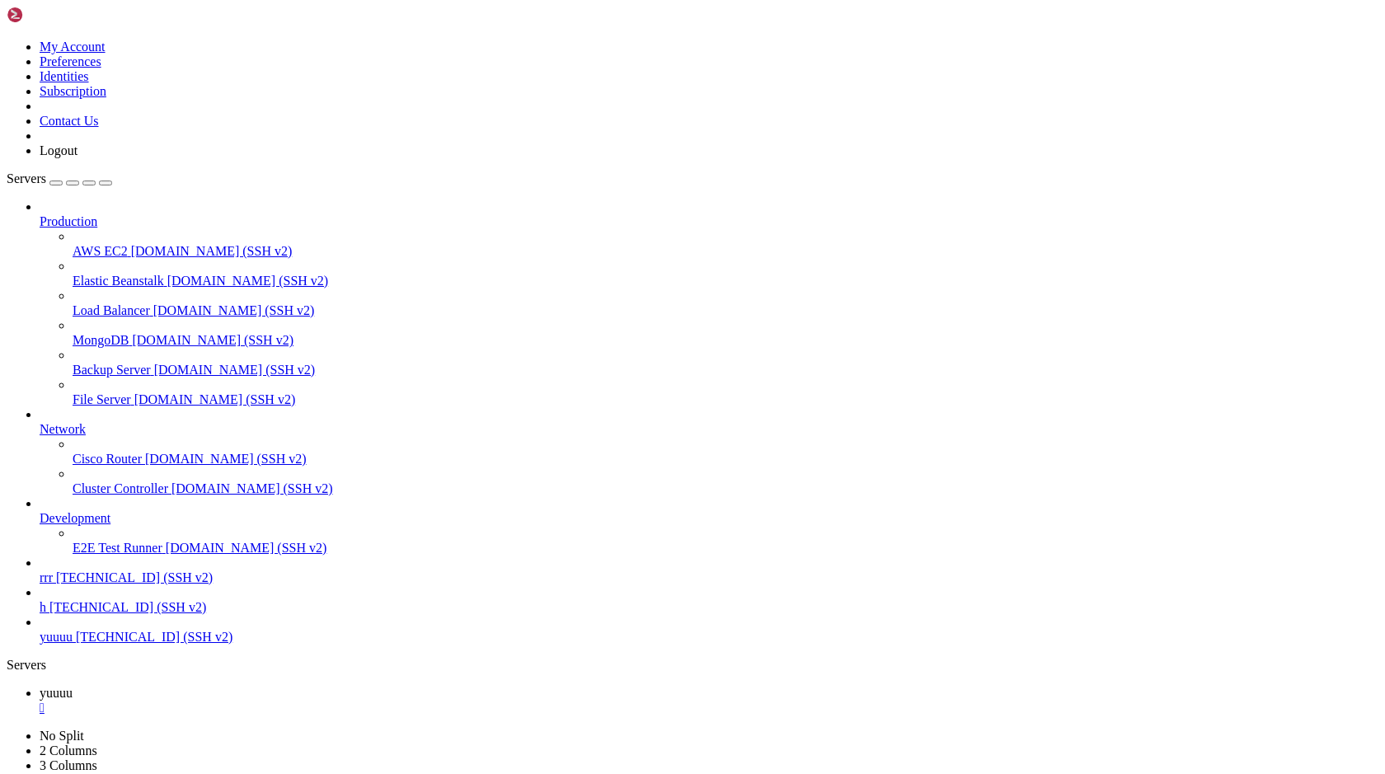
click at [282, 701] on div "" at bounding box center [709, 708] width 1339 height 15
click at [120, 614] on span "137.175.89.65 (SSH v2)" at bounding box center [127, 607] width 157 height 14
click at [60, 614] on span "137.175.89.65 (SSH v2)" at bounding box center [127, 607] width 157 height 14
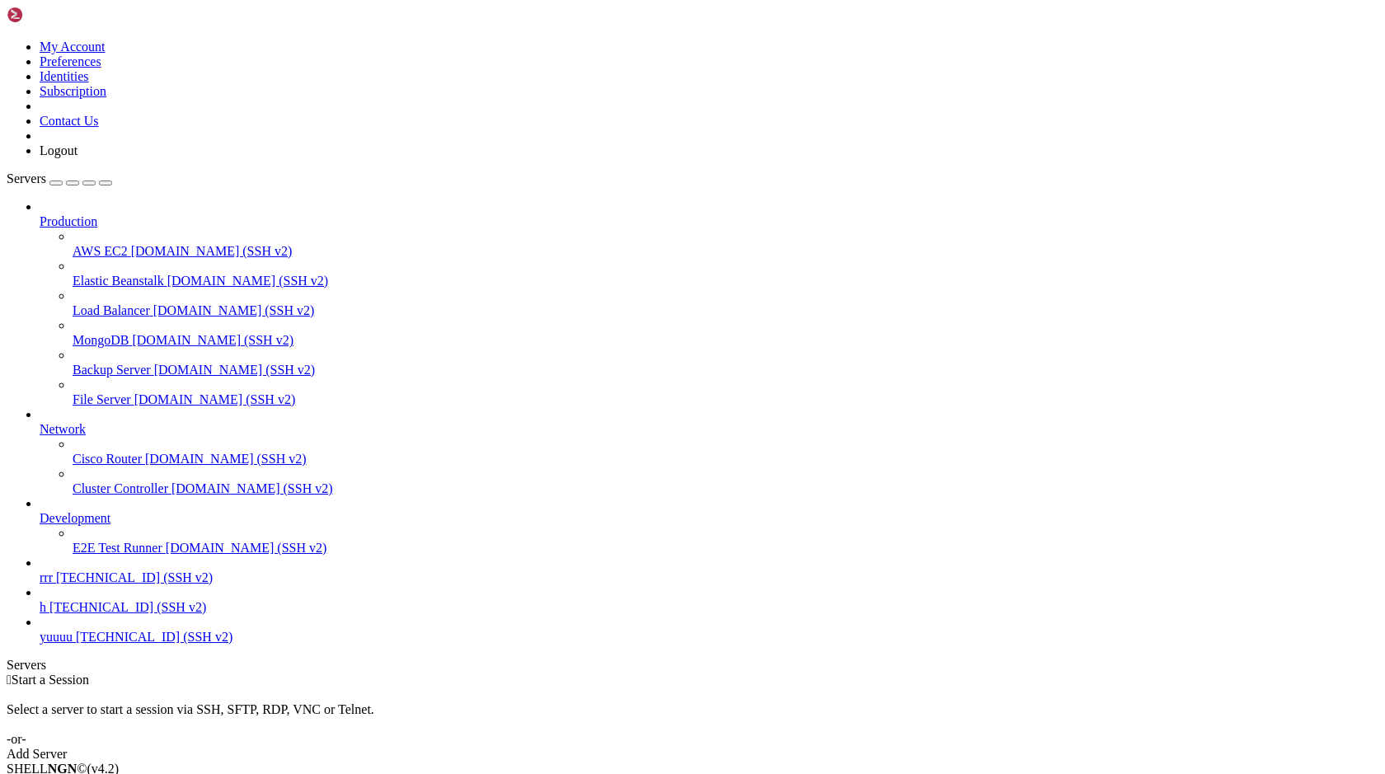
click at [60, 614] on span "137.175.89.65 (SSH v2)" at bounding box center [127, 607] width 157 height 14
drag, startPoint x: 176, startPoint y: 1089, endPoint x: 122, endPoint y: 988, distance: 114.3
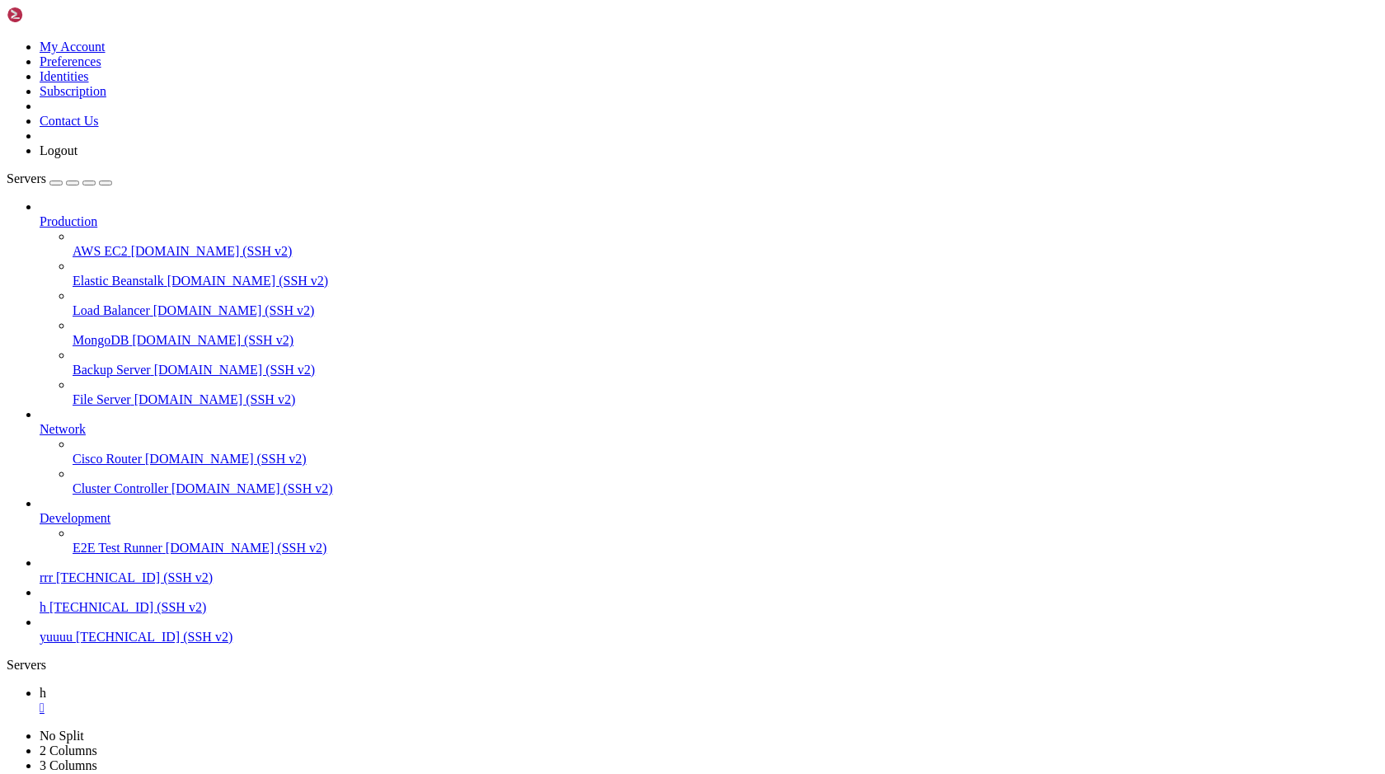
click at [256, 701] on div "" at bounding box center [709, 708] width 1339 height 15
